Goal: Transaction & Acquisition: Purchase product/service

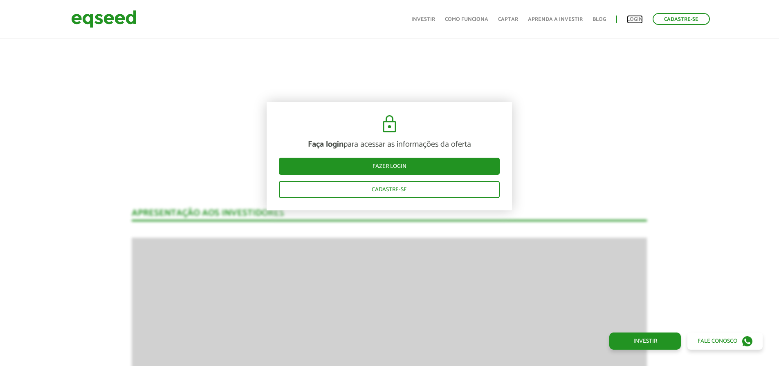
click at [638, 17] on link "Login" at bounding box center [635, 19] width 16 height 5
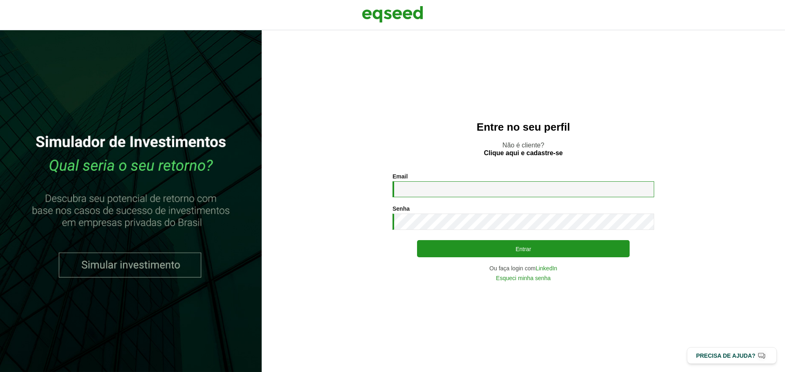
click at [425, 195] on input "Email *" at bounding box center [523, 189] width 262 height 16
type input "**********"
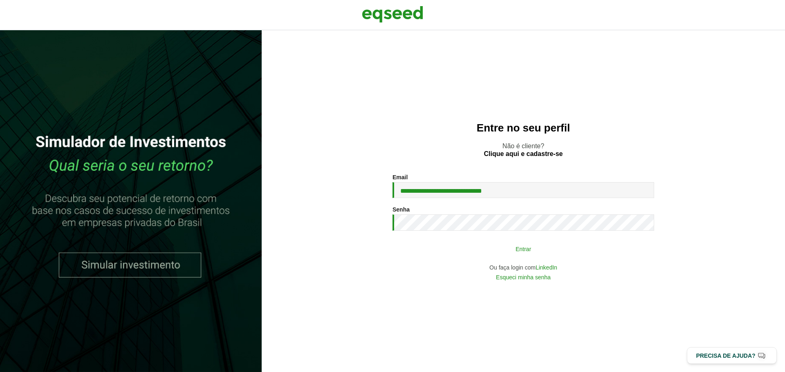
click at [514, 252] on button "Entrar" at bounding box center [523, 249] width 213 height 16
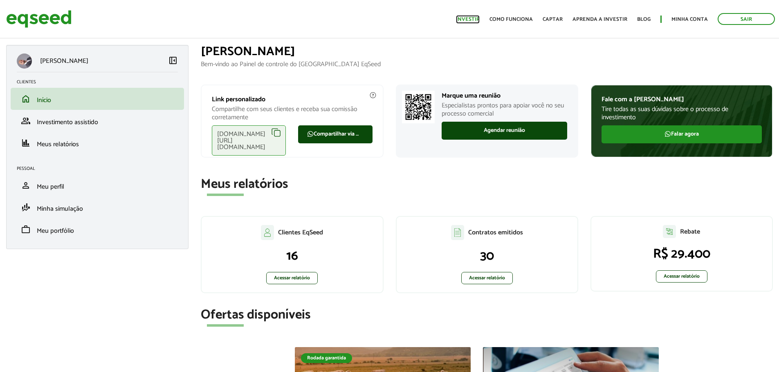
click at [467, 21] on link "Investir" at bounding box center [468, 19] width 24 height 5
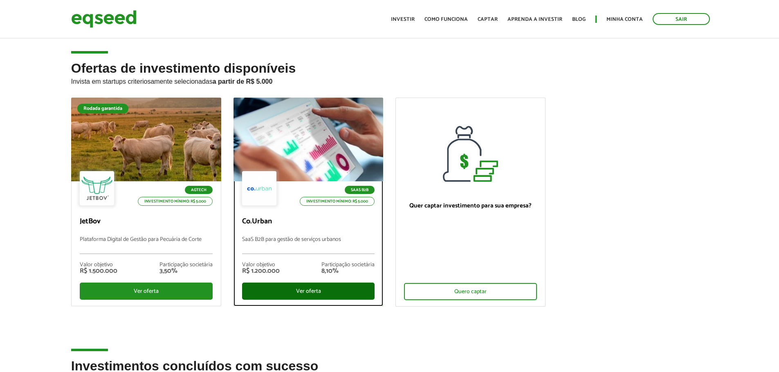
click at [305, 294] on div "Ver oferta" at bounding box center [308, 291] width 133 height 17
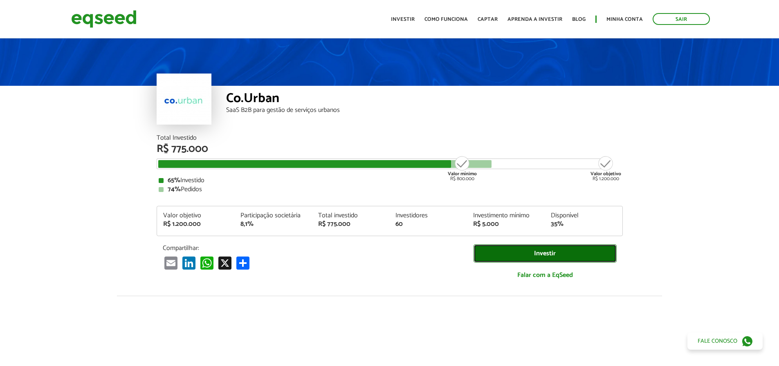
click at [531, 256] on link "Investir" at bounding box center [544, 253] width 143 height 18
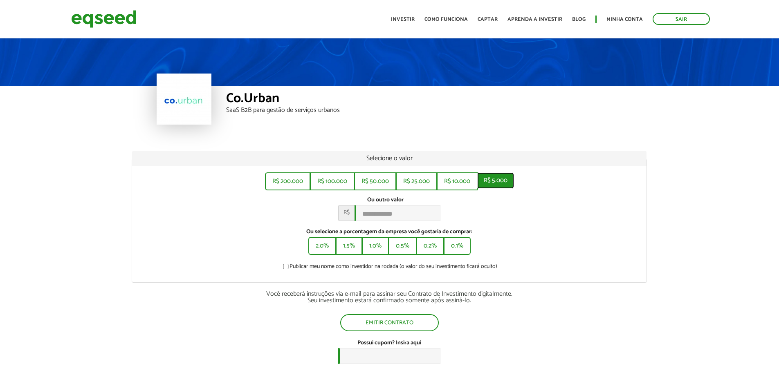
click at [492, 174] on button "R$ 5.000" at bounding box center [495, 180] width 37 height 16
type input "*****"
click at [397, 326] on button "Emitir contrato" at bounding box center [389, 322] width 97 height 16
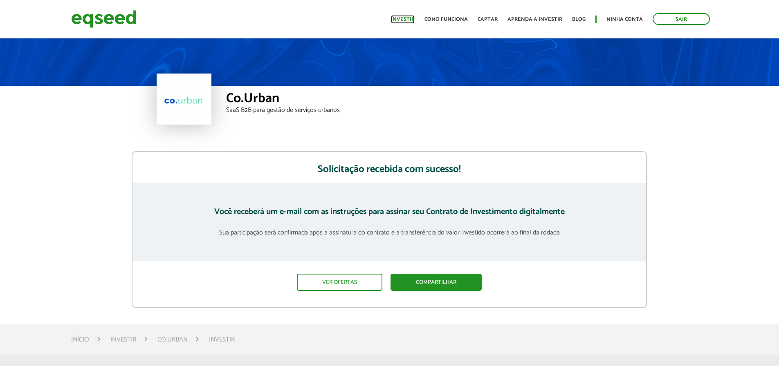
click at [403, 21] on link "Investir" at bounding box center [403, 19] width 24 height 5
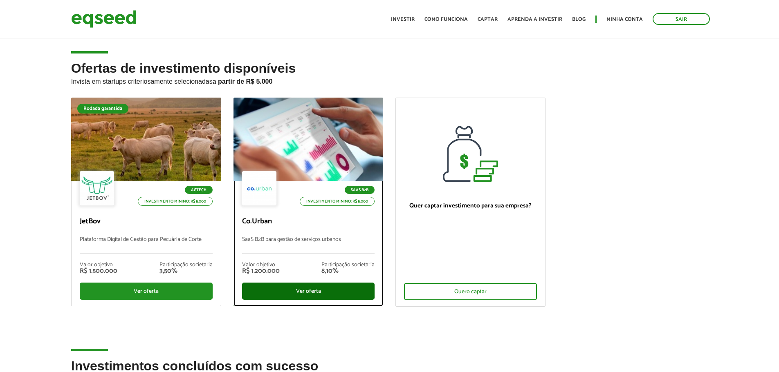
click at [313, 290] on div "Ver oferta" at bounding box center [308, 291] width 133 height 17
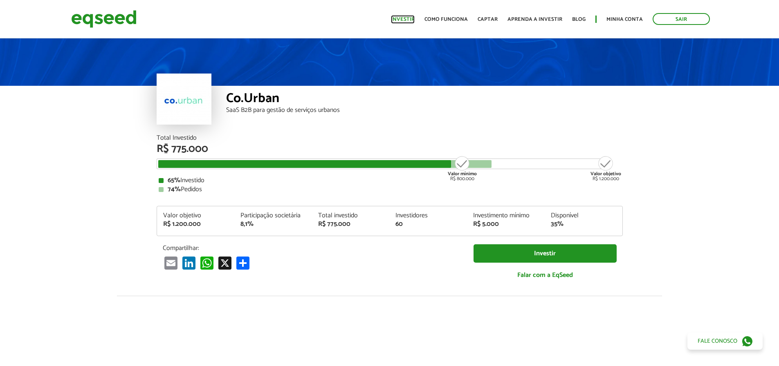
click at [414, 18] on link "Investir" at bounding box center [403, 19] width 24 height 5
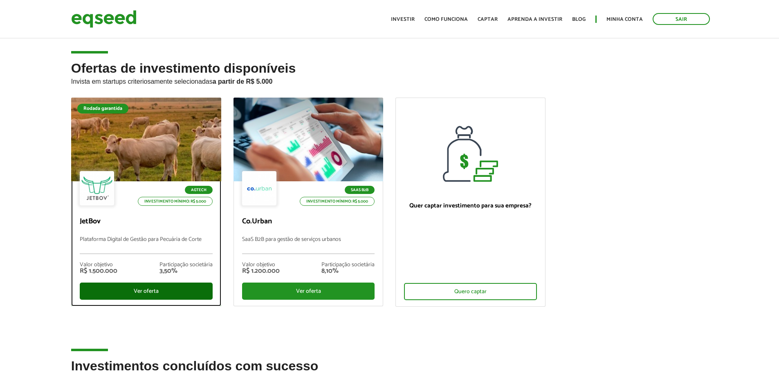
click at [136, 290] on div "Ver oferta" at bounding box center [146, 291] width 133 height 17
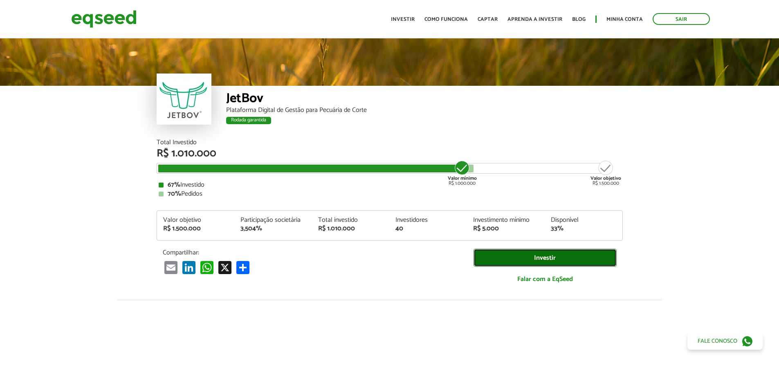
click at [541, 263] on link "Investir" at bounding box center [544, 258] width 143 height 18
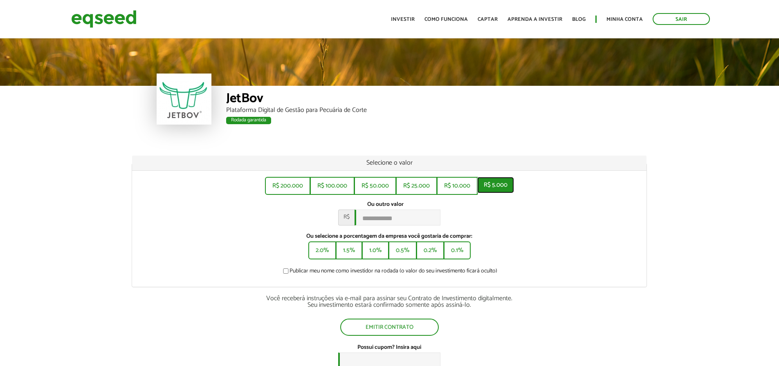
click at [492, 186] on button "R$ 5.000" at bounding box center [495, 185] width 37 height 16
type input "*****"
click at [384, 330] on button "Emitir contrato" at bounding box center [389, 327] width 97 height 16
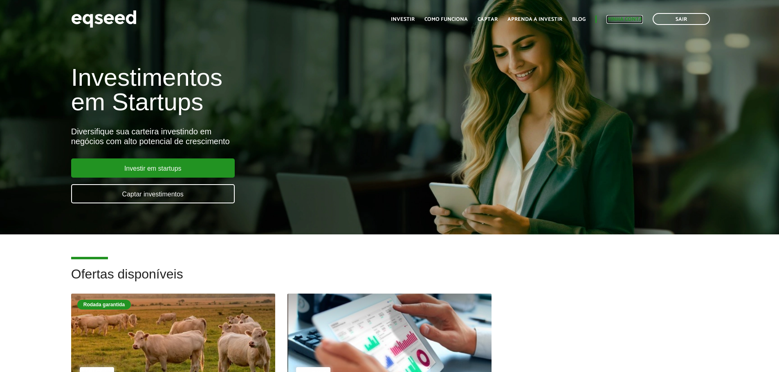
click at [615, 21] on link "Minha conta" at bounding box center [624, 19] width 36 height 5
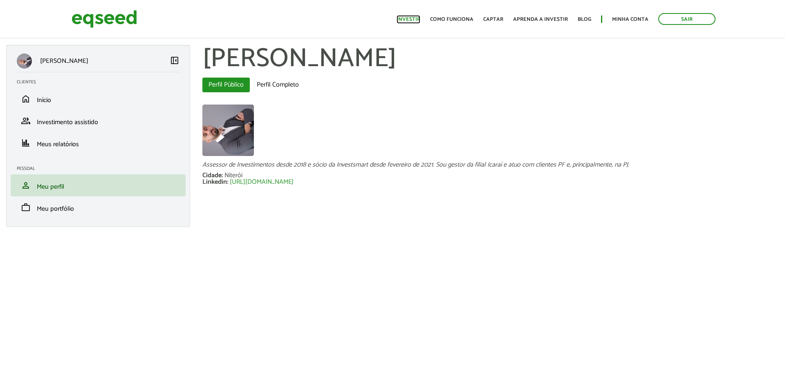
click at [407, 19] on link "Investir" at bounding box center [408, 19] width 24 height 5
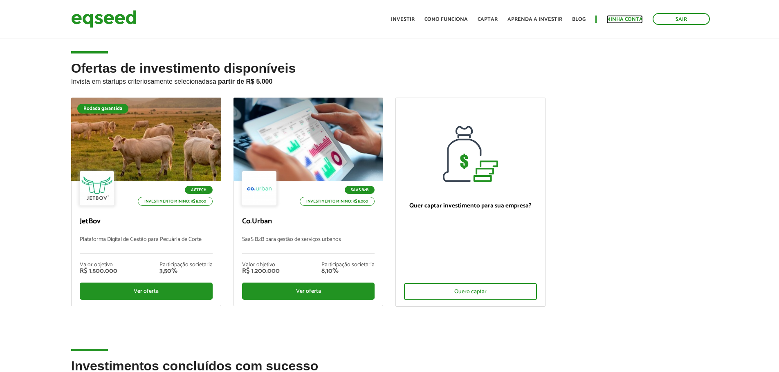
click at [628, 18] on link "Minha conta" at bounding box center [624, 19] width 36 height 5
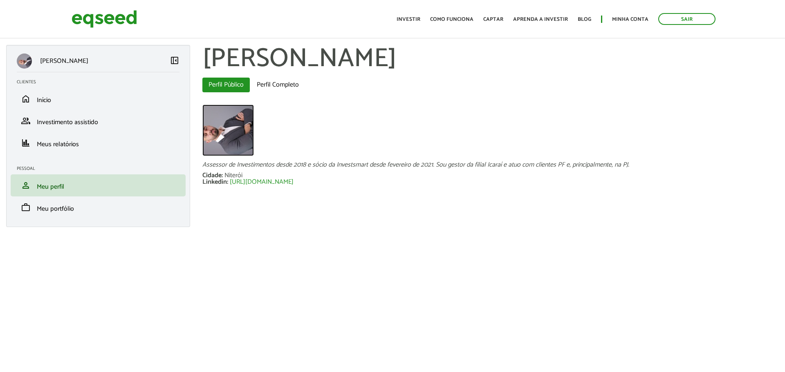
click at [225, 123] on img at bounding box center [227, 130] width 51 height 51
click at [231, 127] on img at bounding box center [227, 130] width 51 height 51
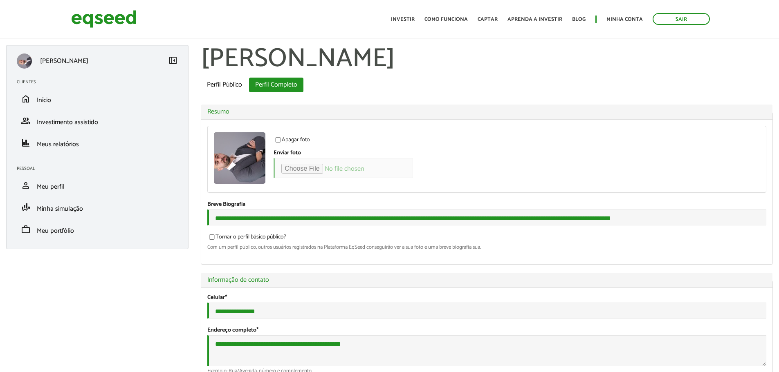
type input "*"
select select "***"
click at [298, 166] on input "Enviar foto" at bounding box center [342, 168] width 139 height 20
type input "**********"
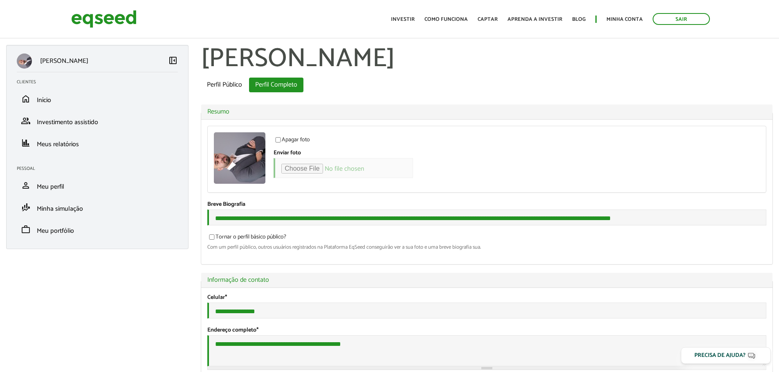
click at [287, 141] on label "Apagar foto" at bounding box center [291, 141] width 36 height 8
click at [289, 141] on label "Apagar foto" at bounding box center [291, 141] width 36 height 8
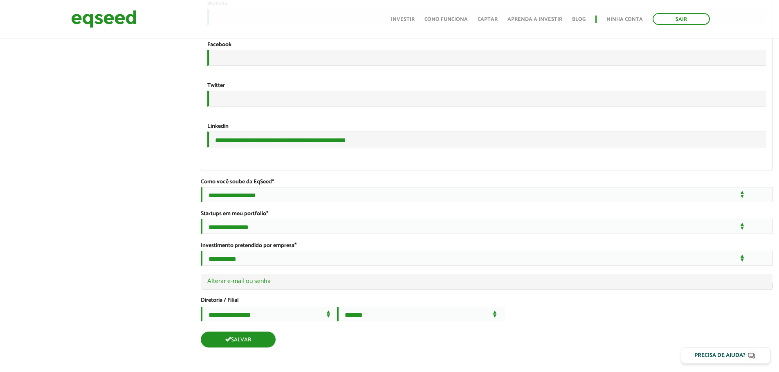
scroll to position [1498, 0]
click at [257, 335] on button "Salvar" at bounding box center [238, 340] width 75 height 16
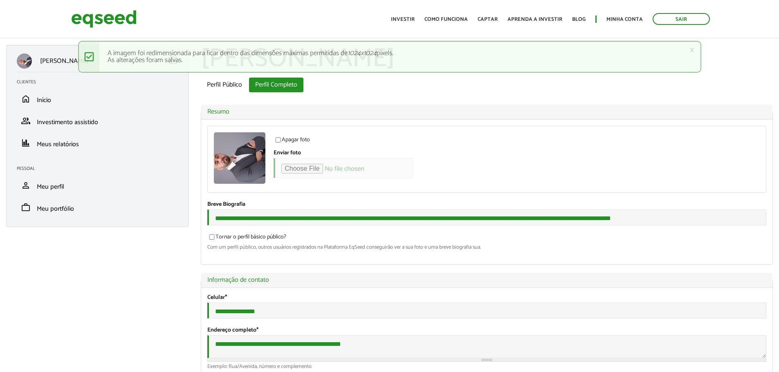
select select "***"
click at [406, 19] on link "Investir" at bounding box center [403, 19] width 24 height 5
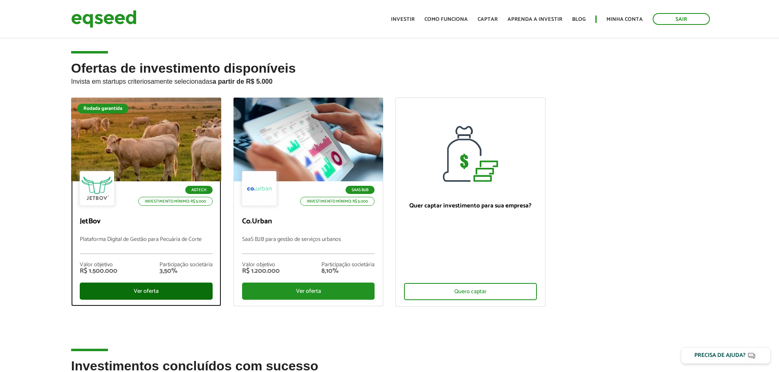
click at [150, 293] on div "Ver oferta" at bounding box center [146, 291] width 133 height 17
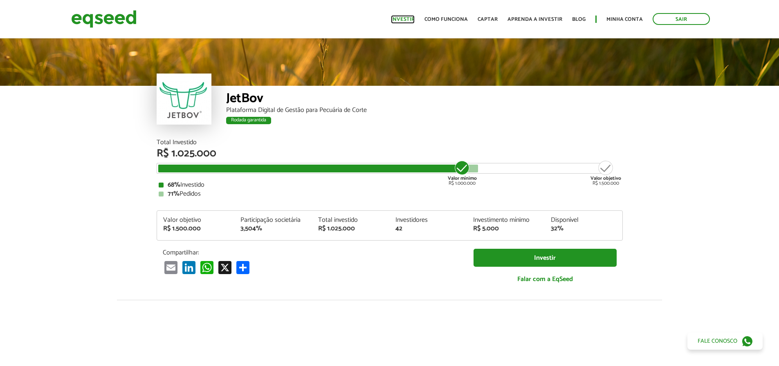
click at [402, 17] on link "Investir" at bounding box center [403, 19] width 24 height 5
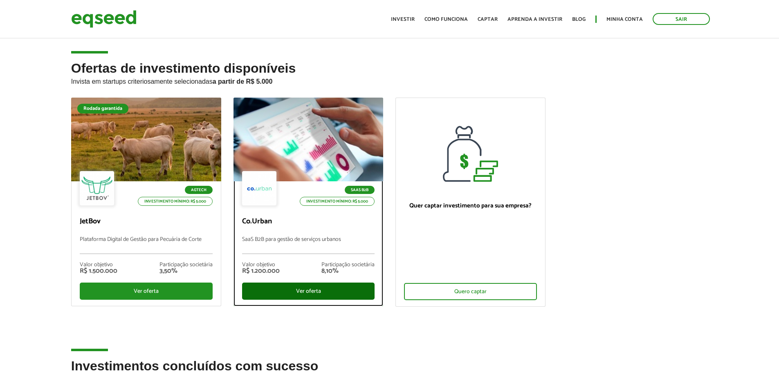
click at [330, 297] on div "Ver oferta" at bounding box center [308, 291] width 133 height 17
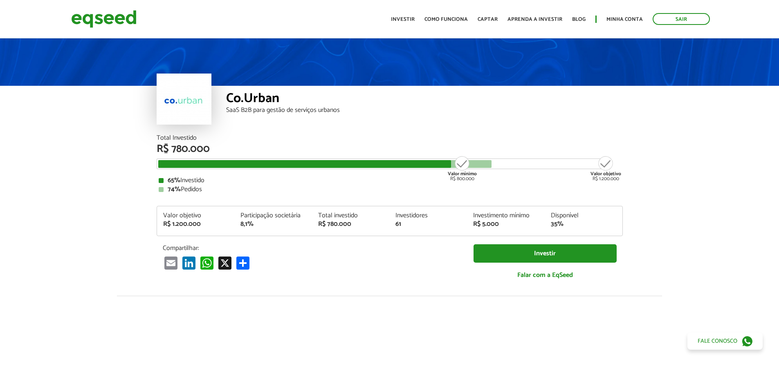
click at [640, 87] on div "Co.Urban SaaS B2B para gestão de serviços urbanos" at bounding box center [389, 86] width 779 height 98
click at [402, 20] on link "Investir" at bounding box center [403, 19] width 24 height 5
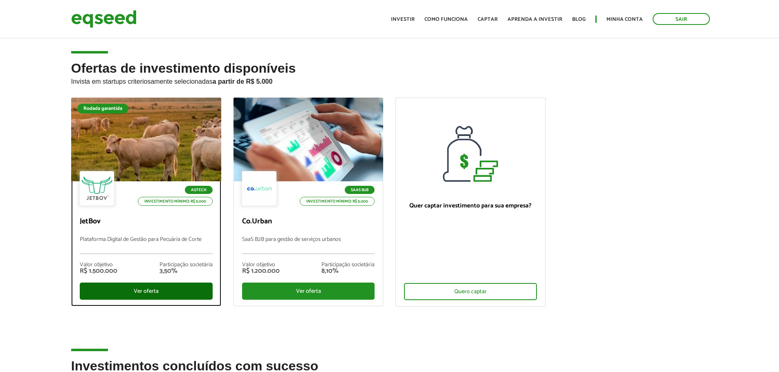
click at [149, 287] on div "Ver oferta" at bounding box center [146, 291] width 133 height 17
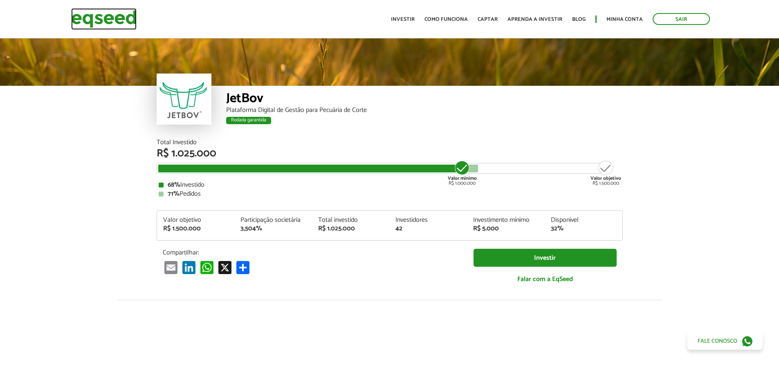
click at [94, 19] on img at bounding box center [103, 19] width 65 height 22
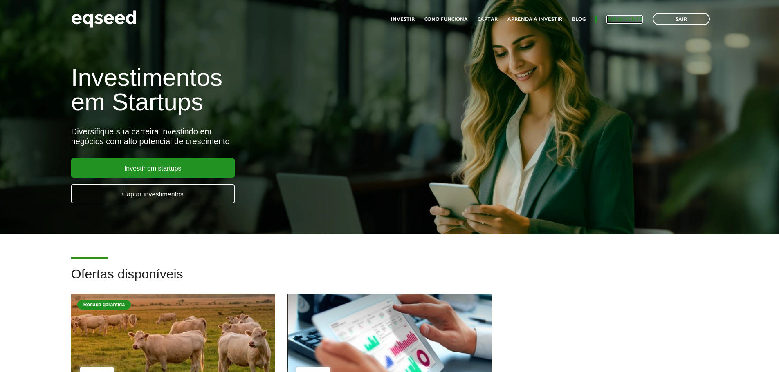
click at [620, 20] on link "Minha conta" at bounding box center [624, 19] width 36 height 5
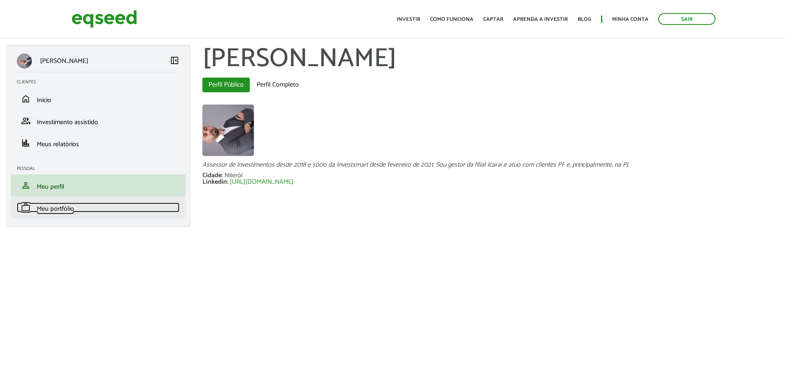
click at [56, 211] on span "Meu portfólio" at bounding box center [55, 209] width 37 height 11
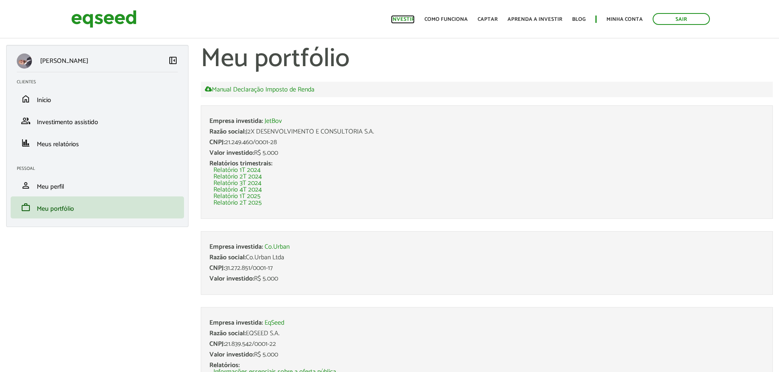
click at [407, 21] on link "Investir" at bounding box center [403, 19] width 24 height 5
